Goal: Task Accomplishment & Management: Manage account settings

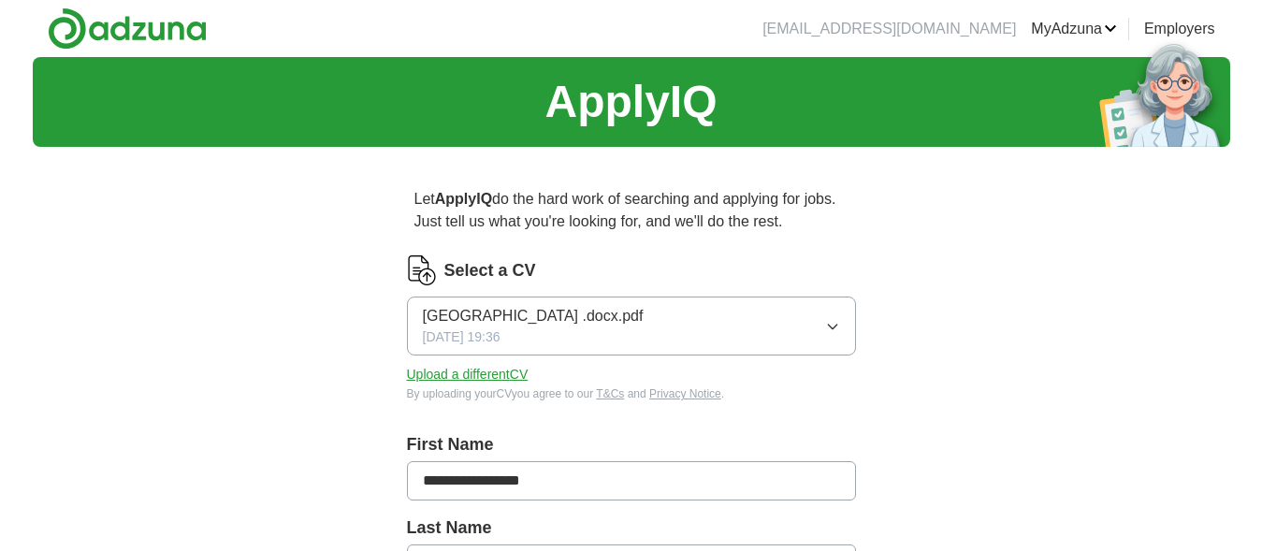
scroll to position [75, 0]
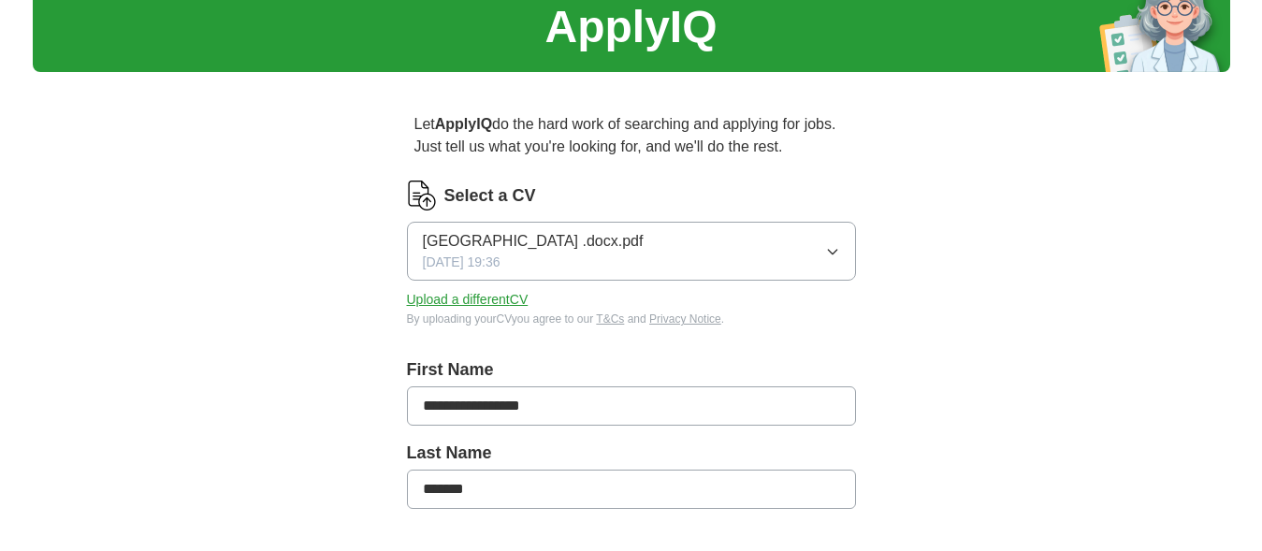
click at [832, 249] on icon "button" at bounding box center [832, 251] width 15 height 15
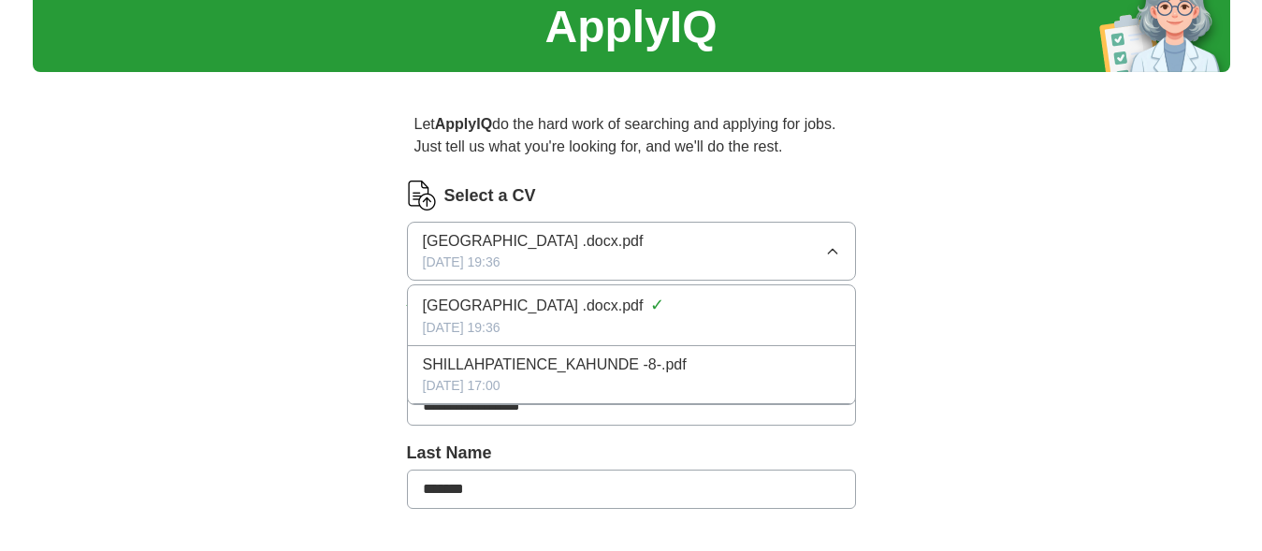
click at [652, 243] on button "SALFORD UNIVERSITY .docx.pdf 23/07/2025, 19:36" at bounding box center [631, 251] width 449 height 59
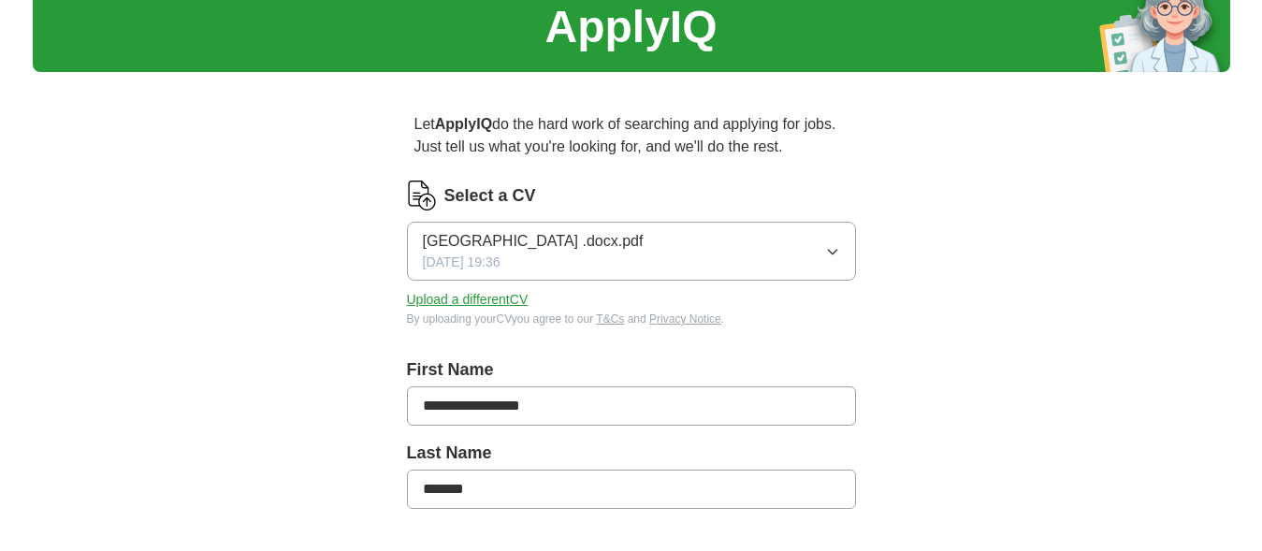
click at [515, 296] on button "Upload a different CV" at bounding box center [468, 300] width 122 height 20
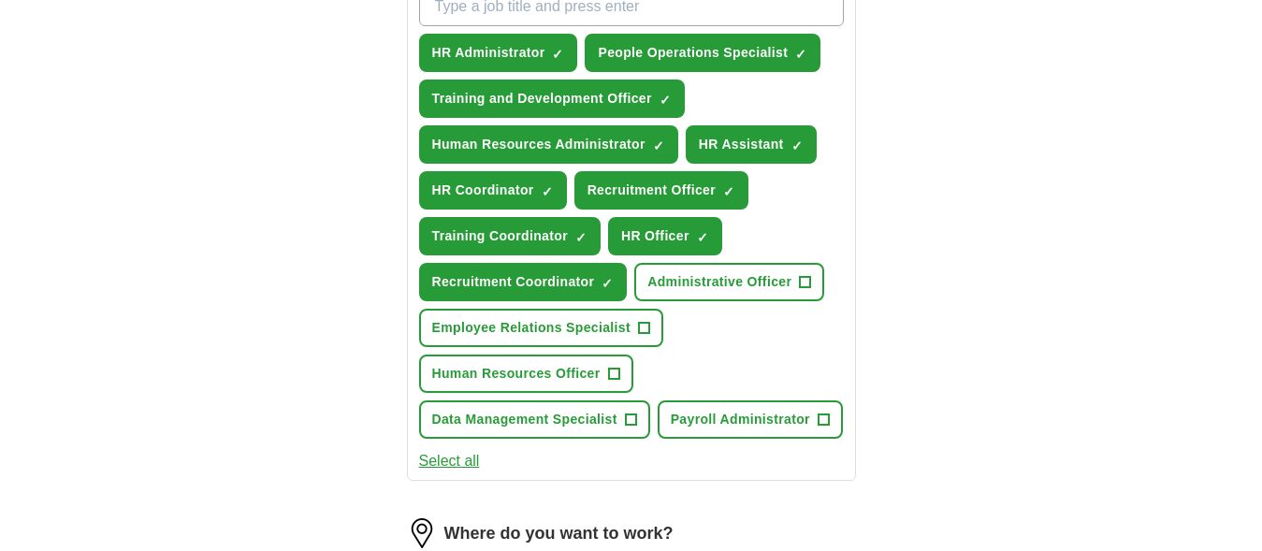
scroll to position [719, 0]
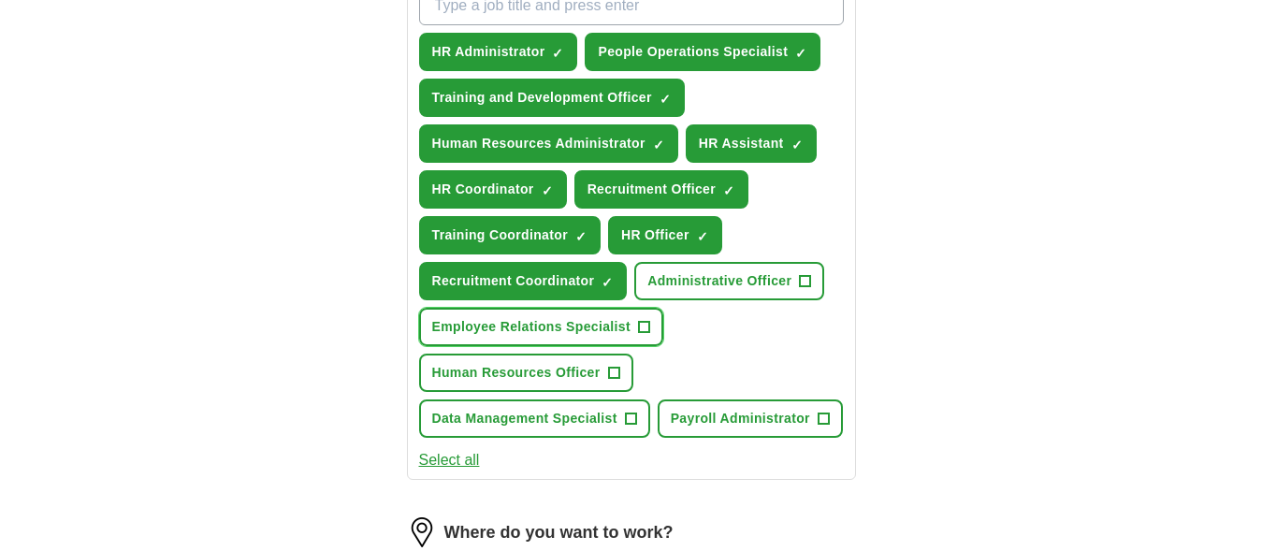
click at [527, 335] on span "Employee Relations Specialist" at bounding box center [531, 327] width 198 height 20
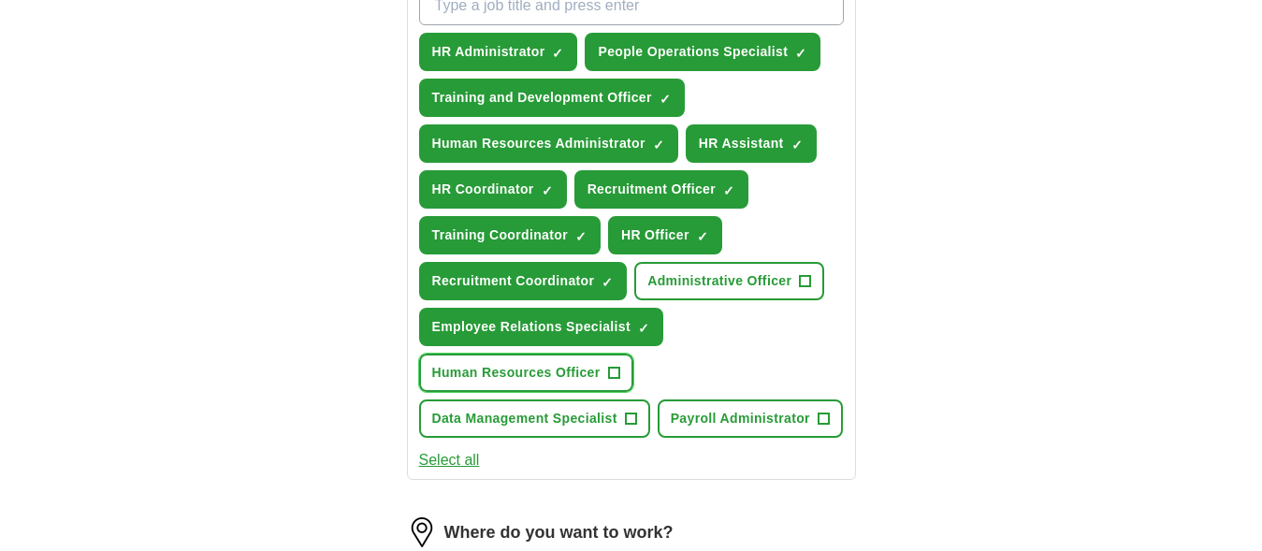
click at [613, 366] on span "+" at bounding box center [613, 373] width 11 height 15
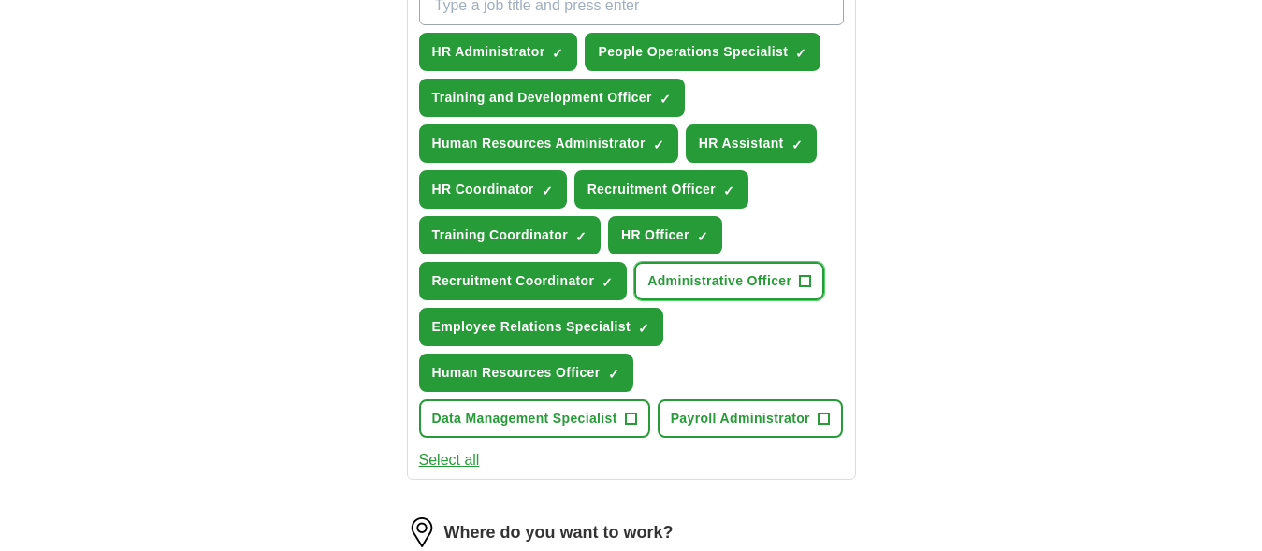
click at [805, 280] on span "+" at bounding box center [805, 281] width 11 height 15
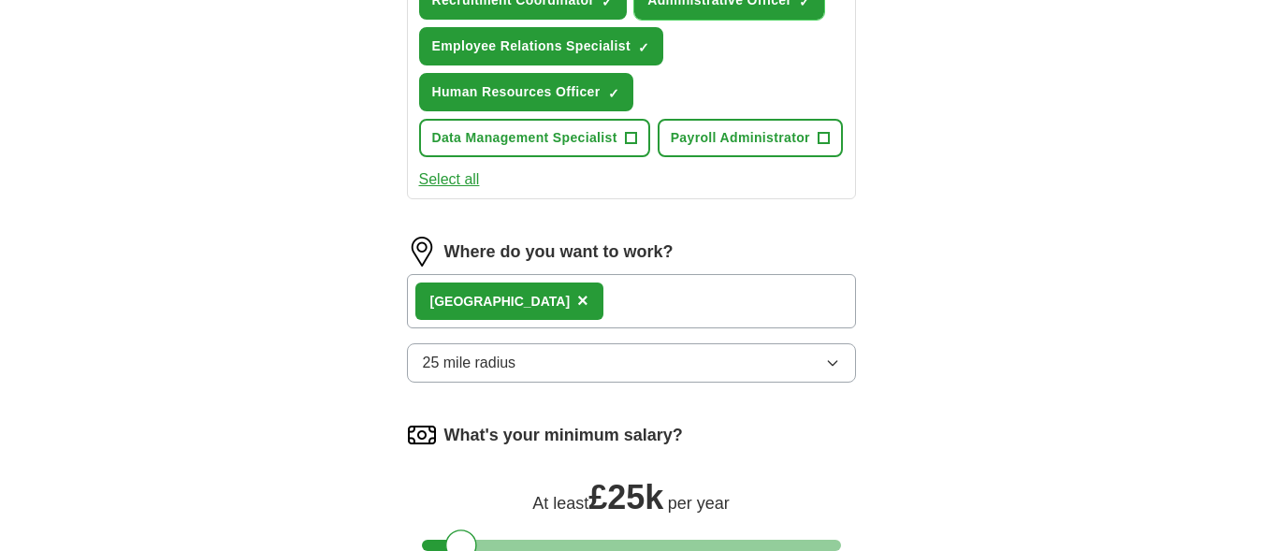
scroll to position [1006, 0]
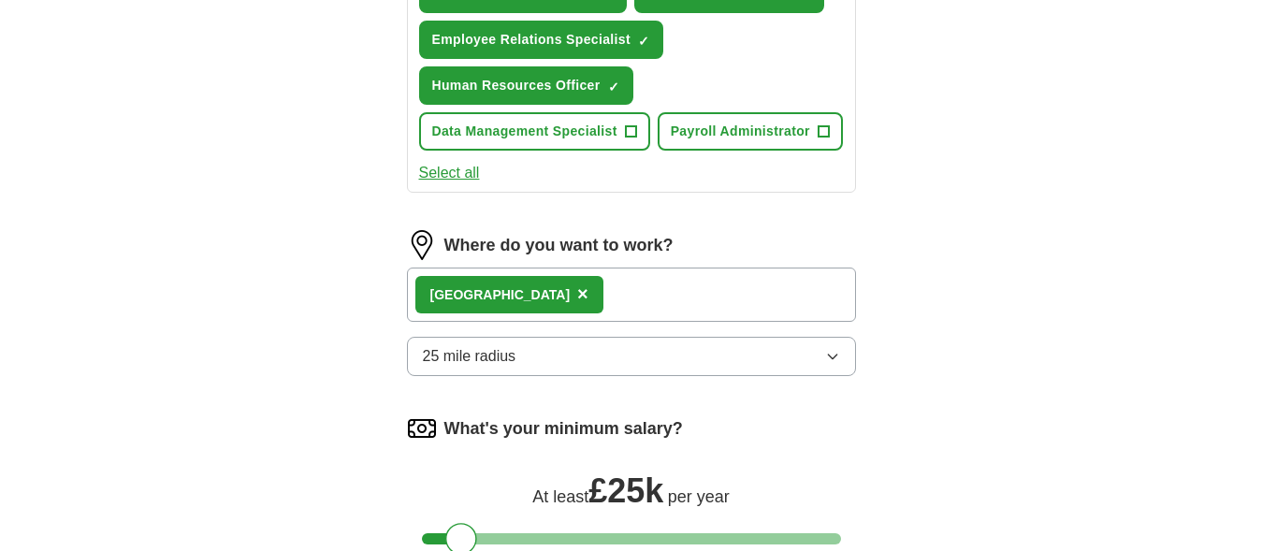
click at [834, 356] on icon "button" at bounding box center [832, 356] width 15 height 15
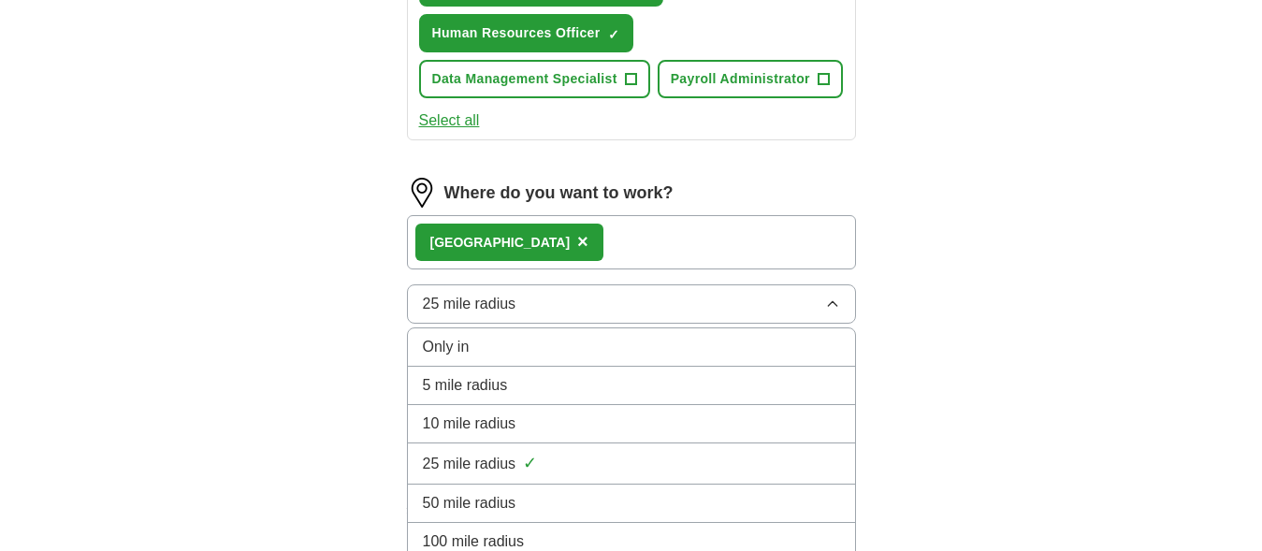
scroll to position [1059, 0]
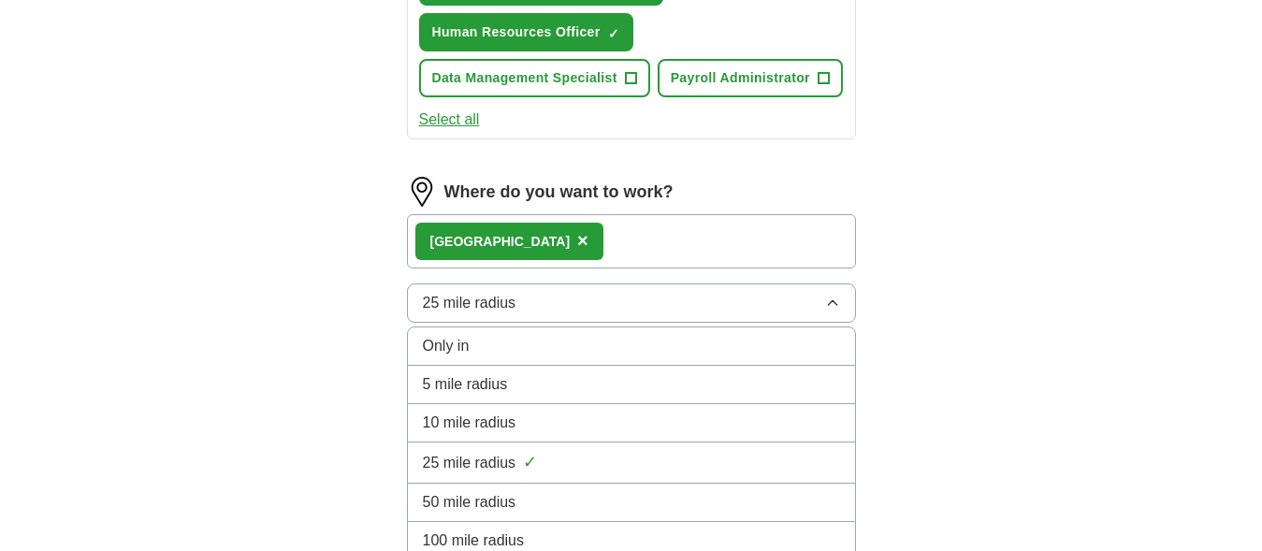
click at [597, 415] on div "10 mile radius" at bounding box center [631, 423] width 417 height 22
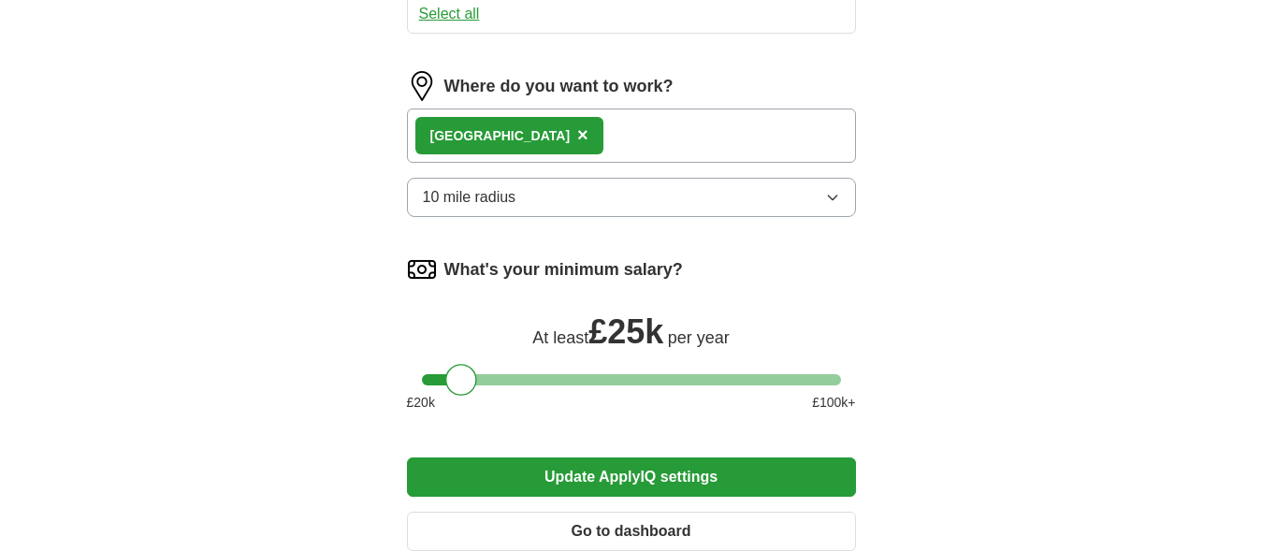
scroll to position [1166, 0]
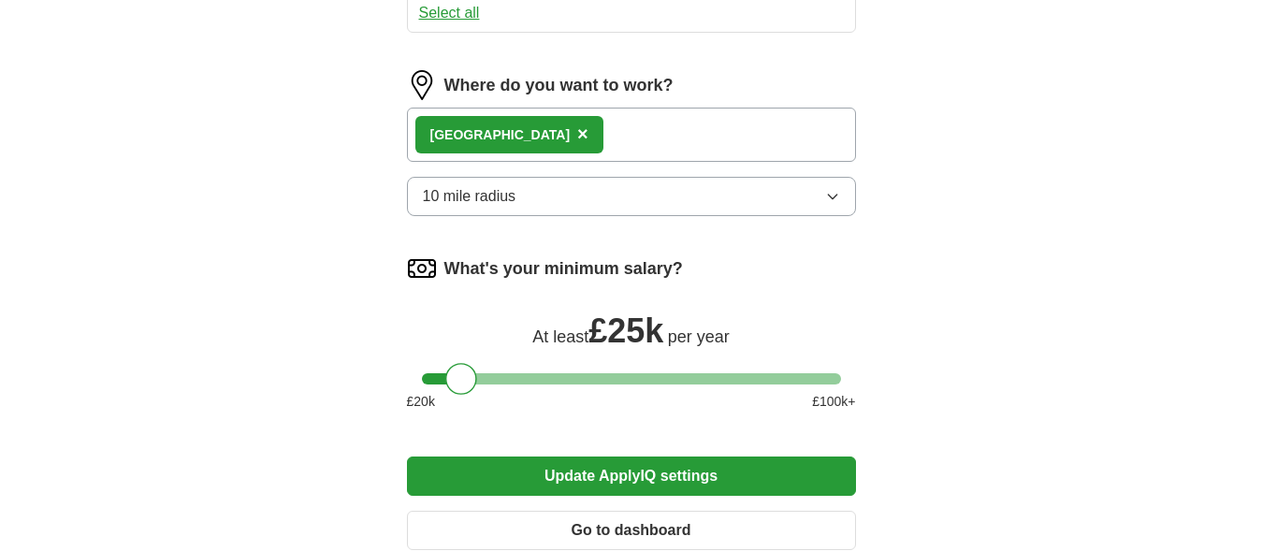
click at [511, 468] on button "Update ApplyIQ settings" at bounding box center [631, 476] width 449 height 39
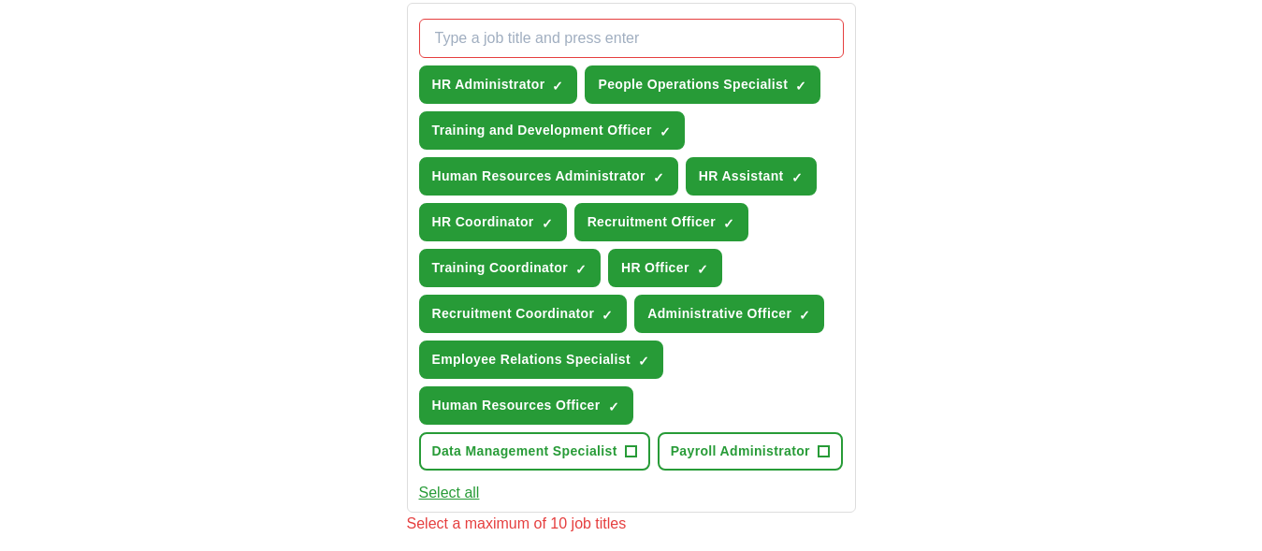
scroll to position [691, 0]
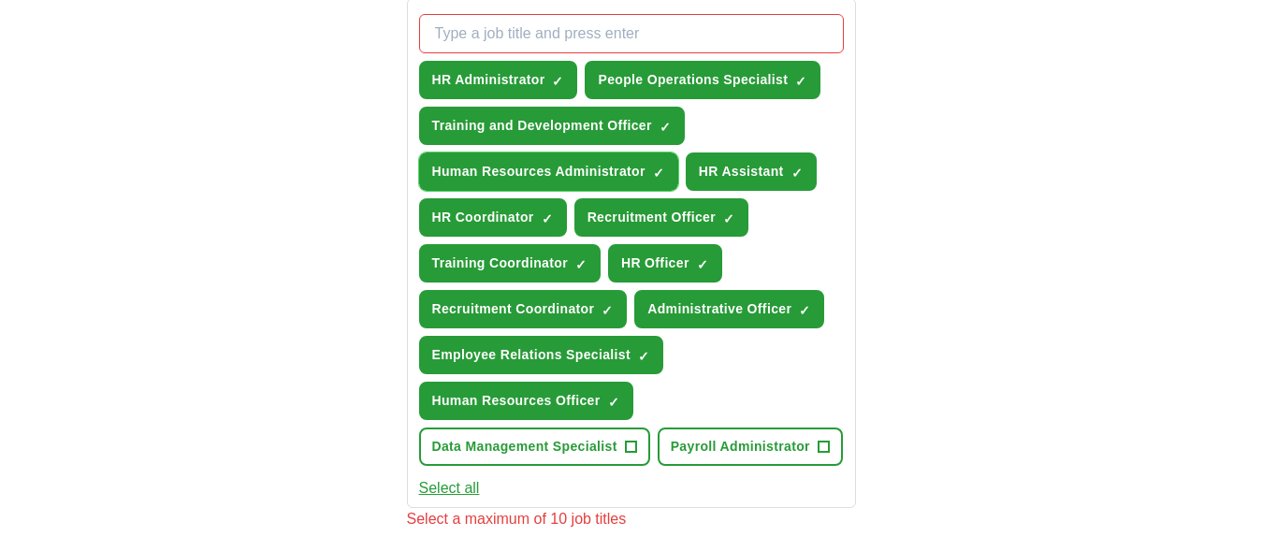
click at [634, 166] on span "Human Resources Administrator" at bounding box center [538, 172] width 213 height 20
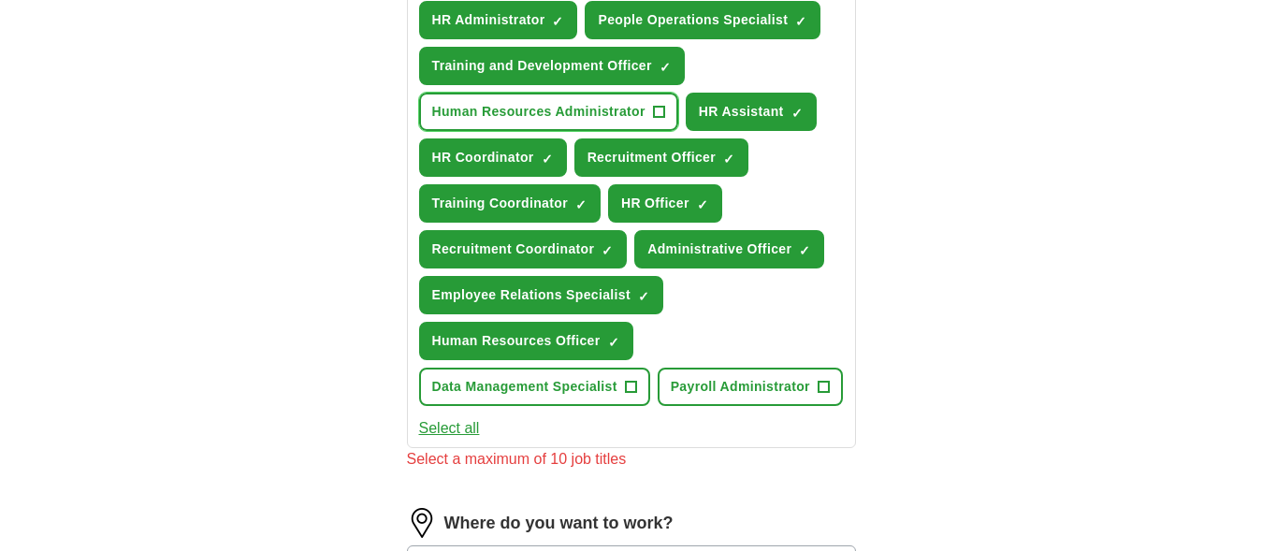
scroll to position [749, 0]
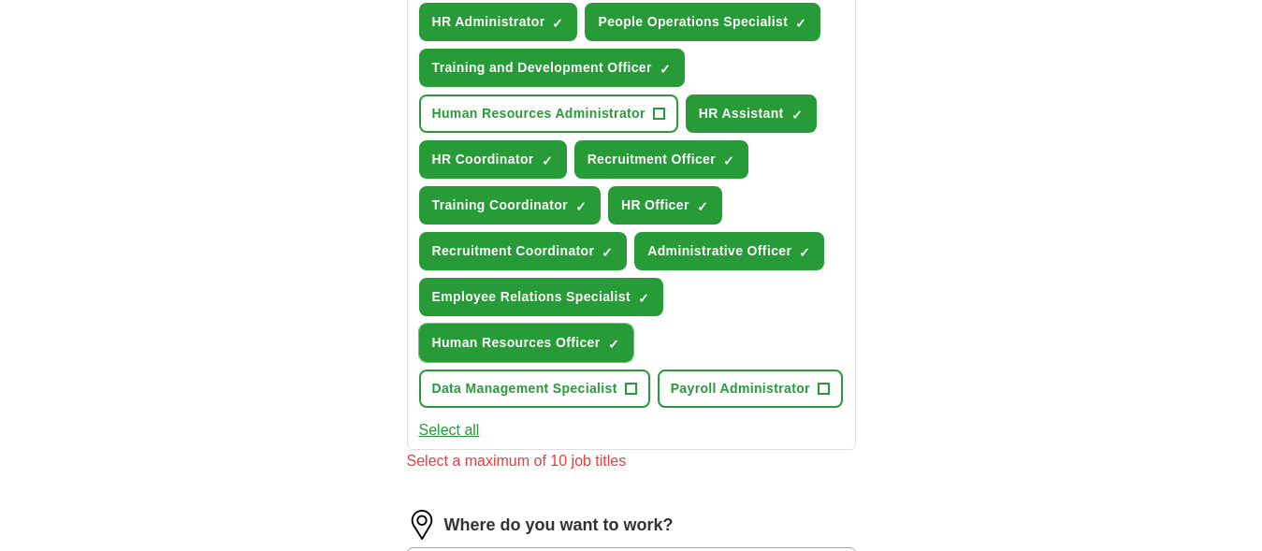
click at [569, 342] on span "Human Resources Officer" at bounding box center [516, 343] width 168 height 20
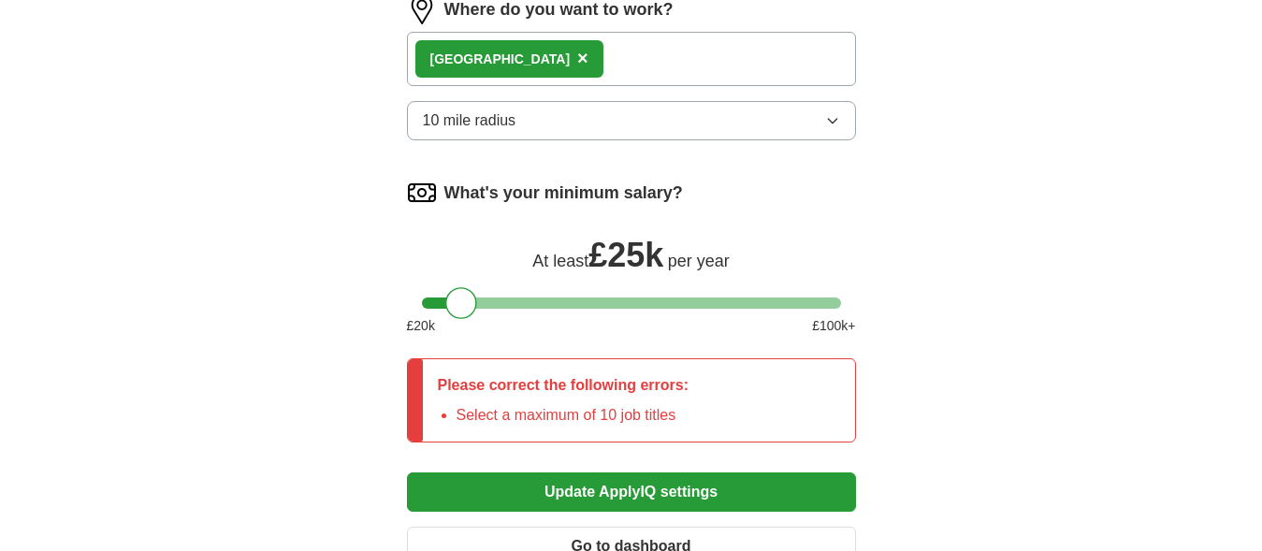
scroll to position [1265, 0]
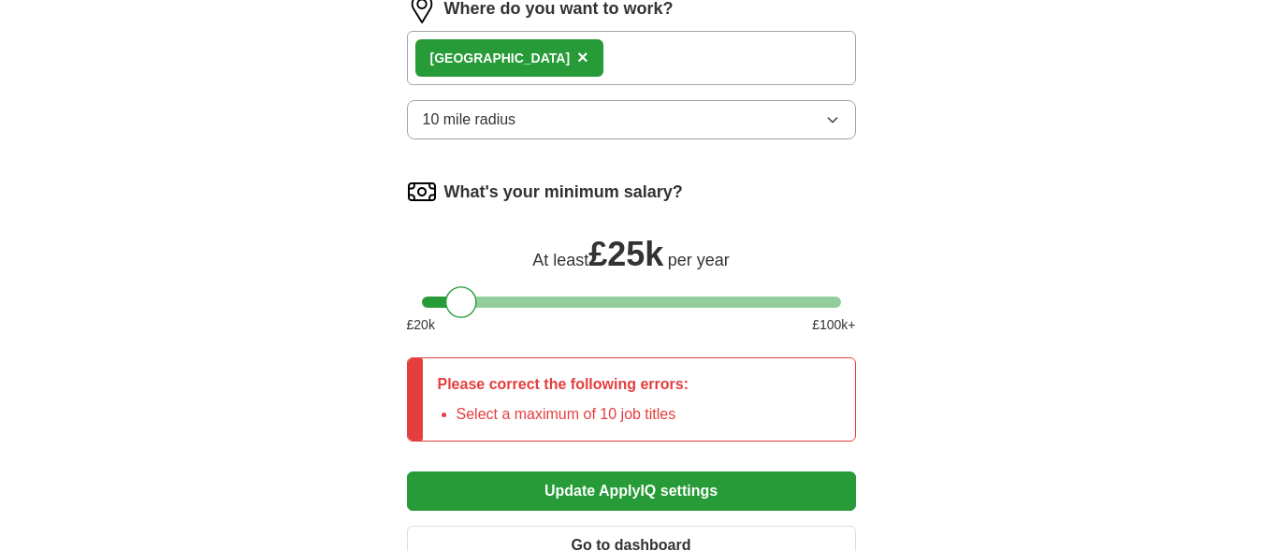
click at [585, 482] on button "Update ApplyIQ settings" at bounding box center [631, 491] width 449 height 39
click at [627, 478] on button "Update ApplyIQ settings" at bounding box center [631, 491] width 449 height 39
click at [628, 478] on button "Update ApplyIQ settings" at bounding box center [631, 491] width 449 height 39
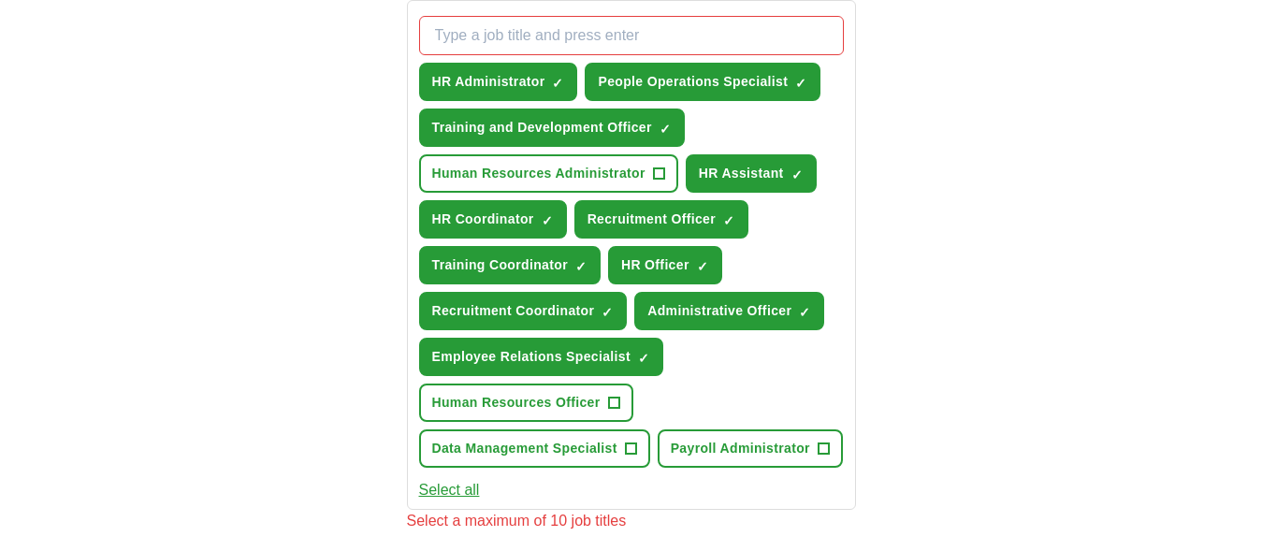
scroll to position [687, 0]
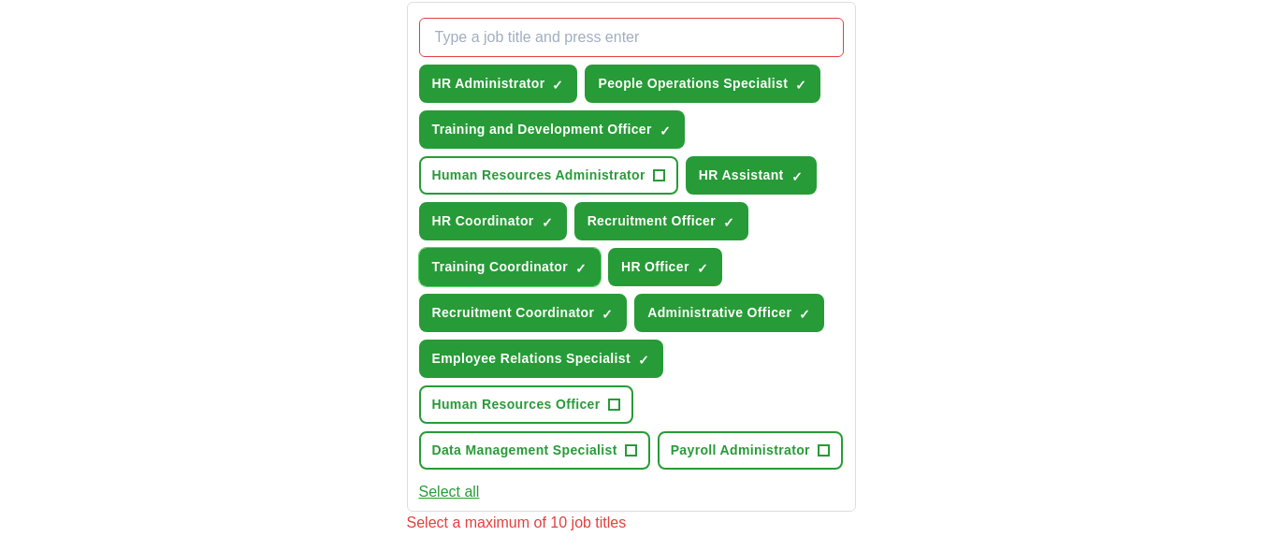
click at [572, 254] on button "Training Coordinator ✓ ×" at bounding box center [510, 267] width 182 height 38
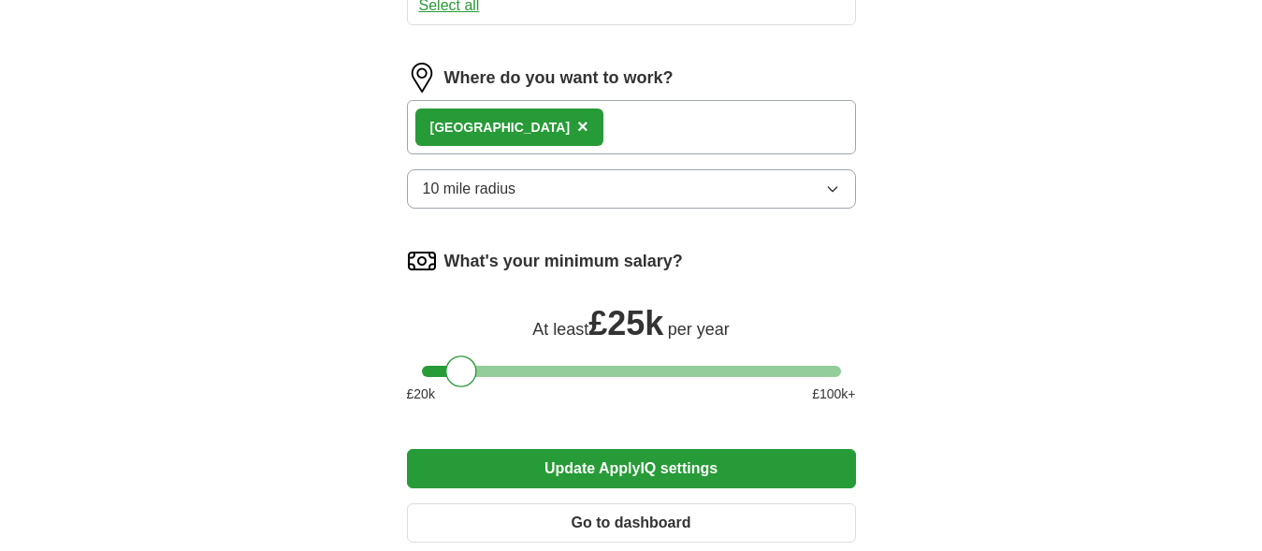
scroll to position [1191, 0]
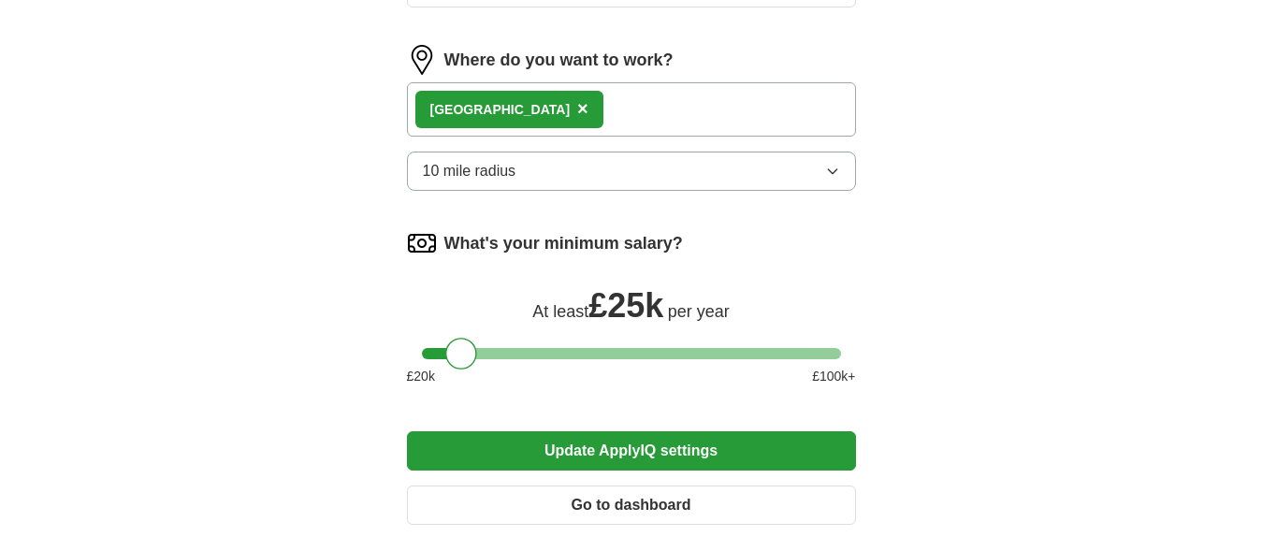
click at [543, 442] on button "Update ApplyIQ settings" at bounding box center [631, 450] width 449 height 39
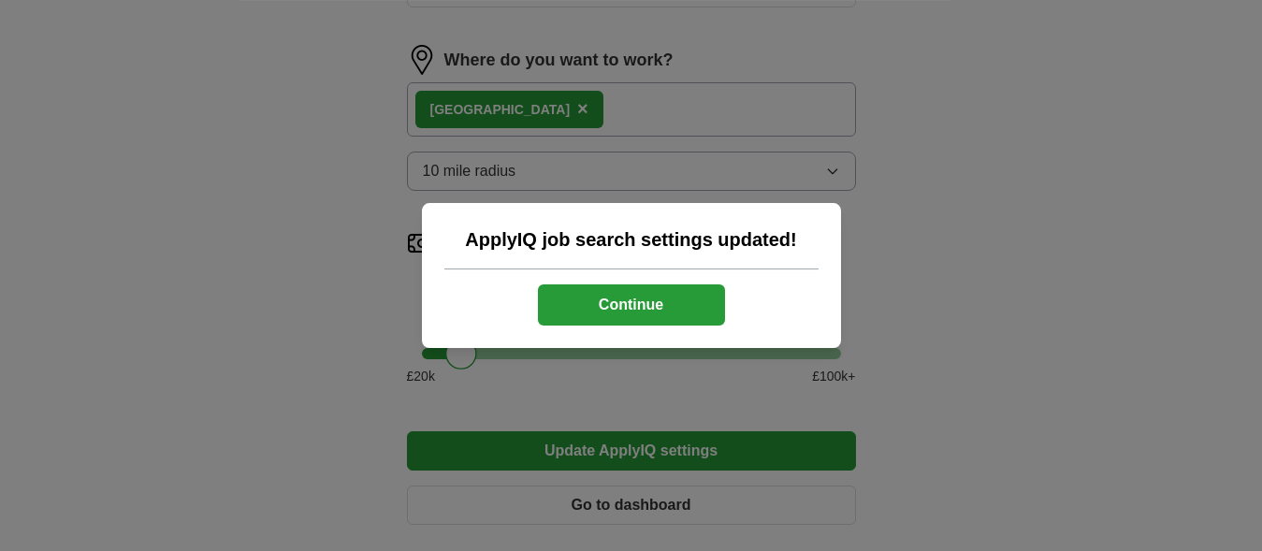
click at [585, 291] on button "Continue" at bounding box center [631, 304] width 187 height 41
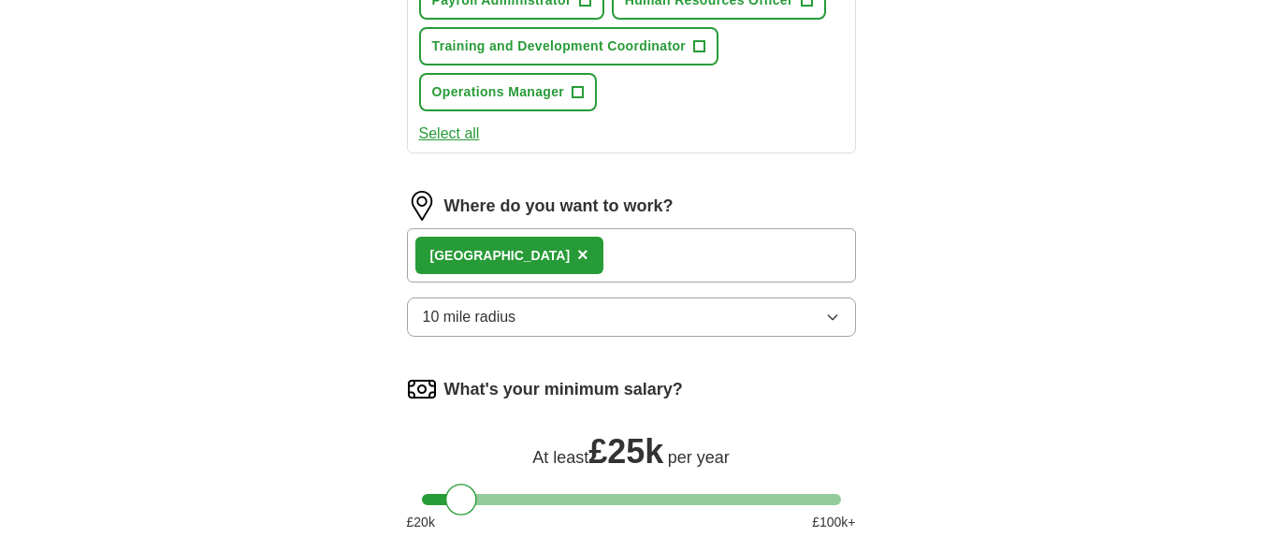
scroll to position [1138, 0]
click at [830, 313] on icon "button" at bounding box center [832, 316] width 15 height 15
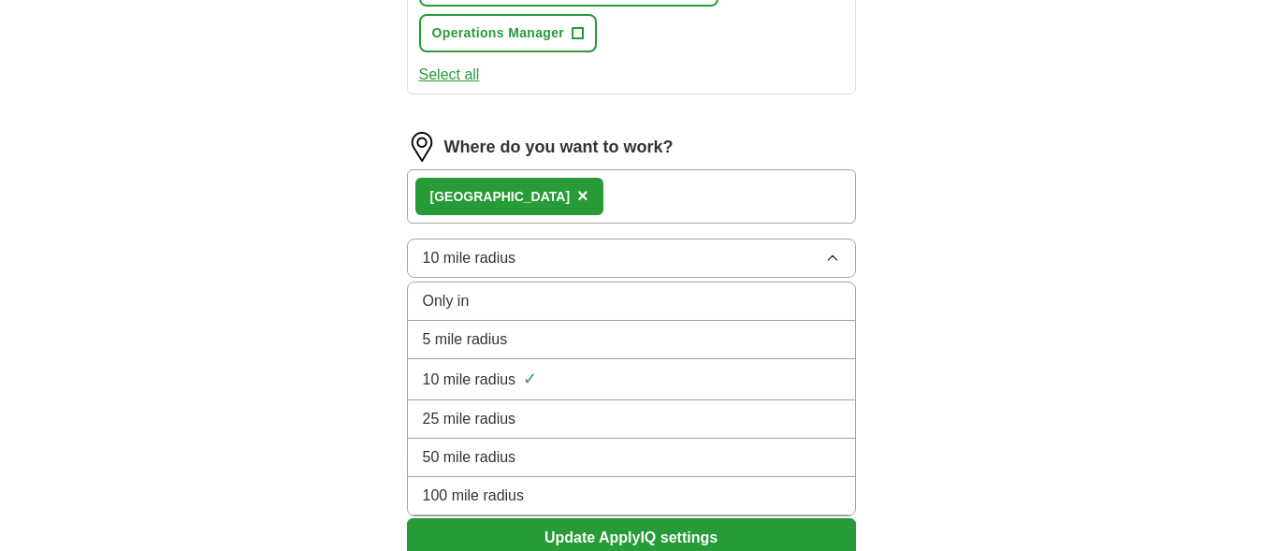
scroll to position [1197, 0]
click at [572, 425] on div "25 mile radius" at bounding box center [631, 418] width 417 height 22
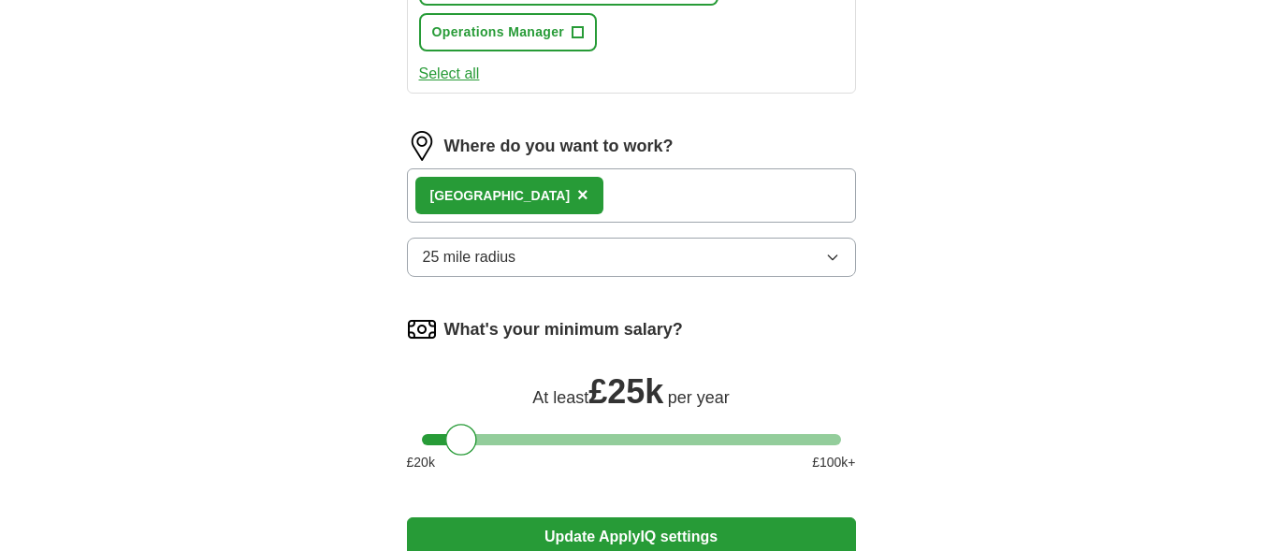
click at [592, 536] on button "Update ApplyIQ settings" at bounding box center [631, 536] width 449 height 39
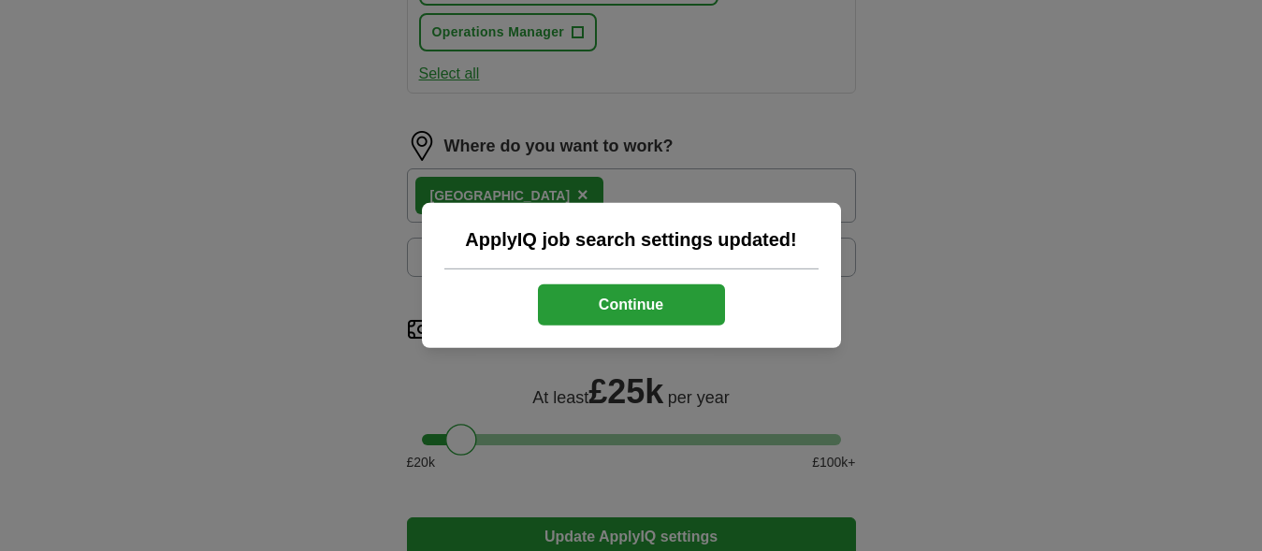
click at [508, 481] on div "ApplyIQ job search settings updated! Continue" at bounding box center [631, 275] width 1262 height 551
click at [624, 306] on button "Continue" at bounding box center [631, 304] width 187 height 41
